Goal: Information Seeking & Learning: Check status

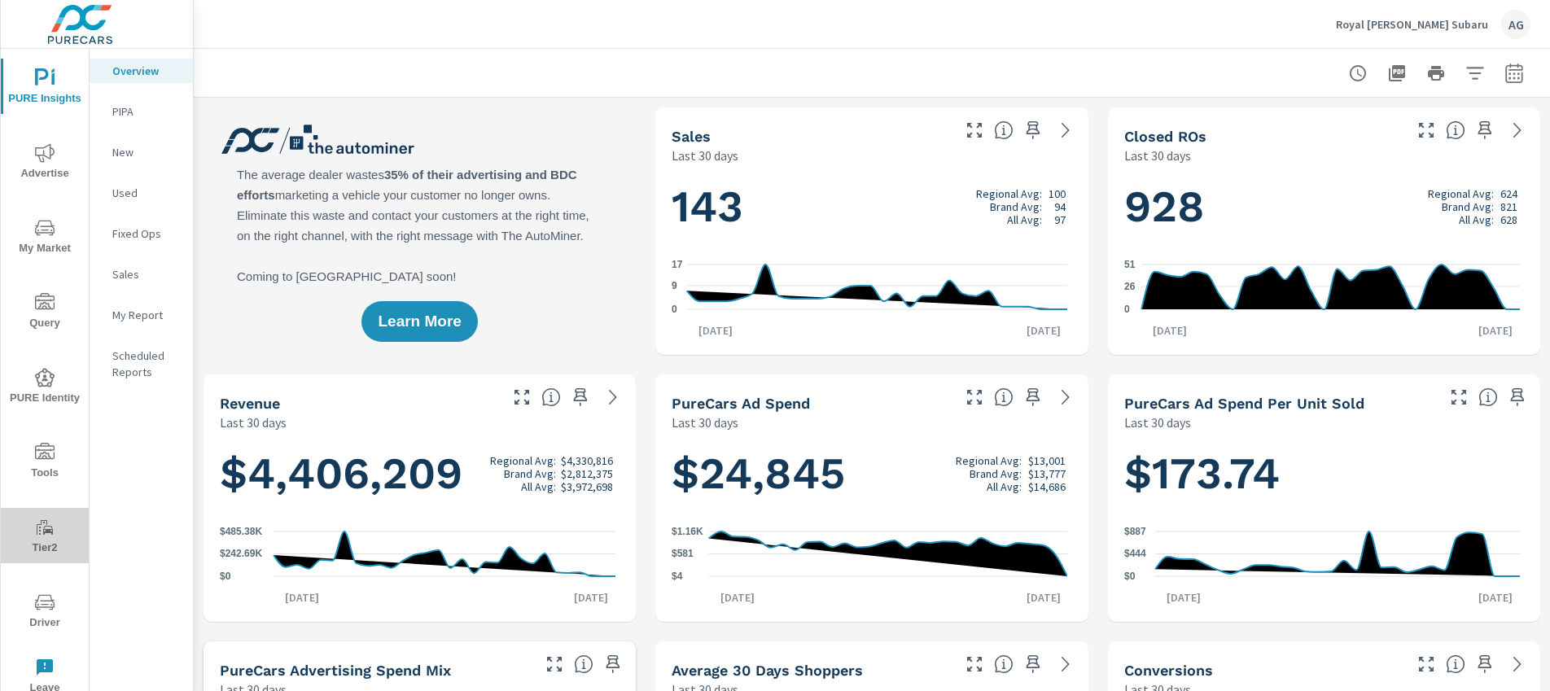
click at [44, 533] on icon "nav menu" at bounding box center [45, 528] width 20 height 20
